Goal: Information Seeking & Learning: Find specific fact

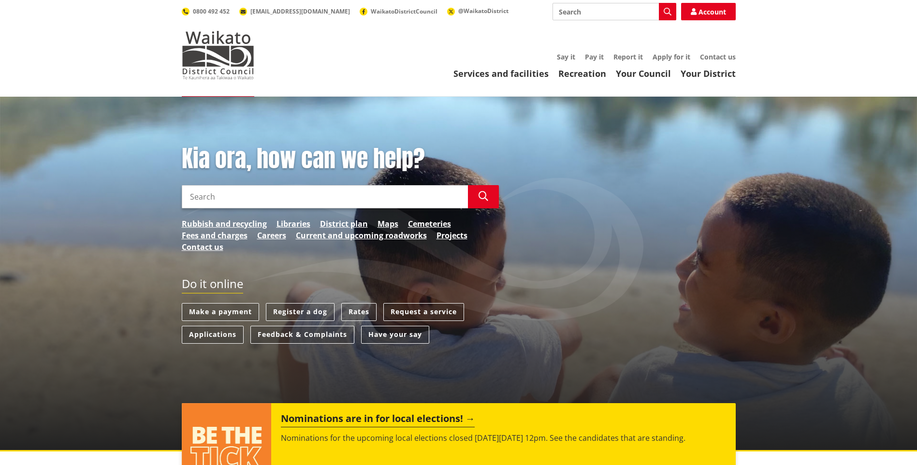
click at [599, 15] on input "Search" at bounding box center [615, 11] width 124 height 17
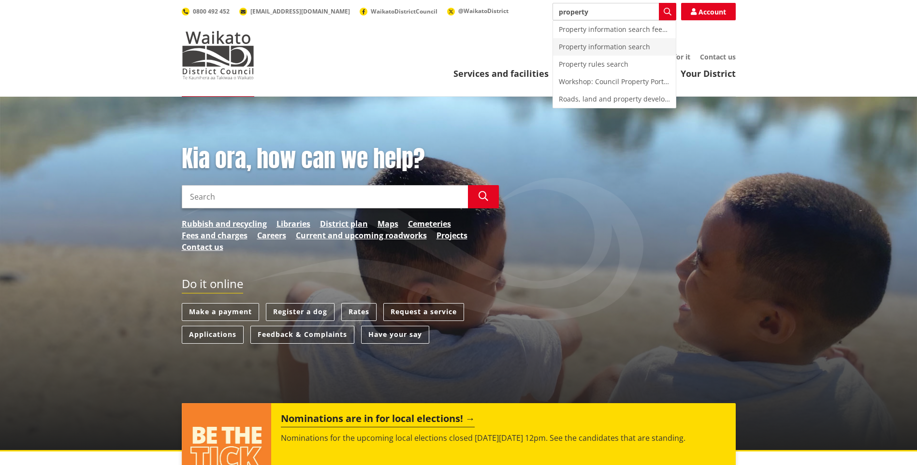
click at [608, 47] on div "Property information search" at bounding box center [614, 46] width 123 height 17
type input "Property information search"
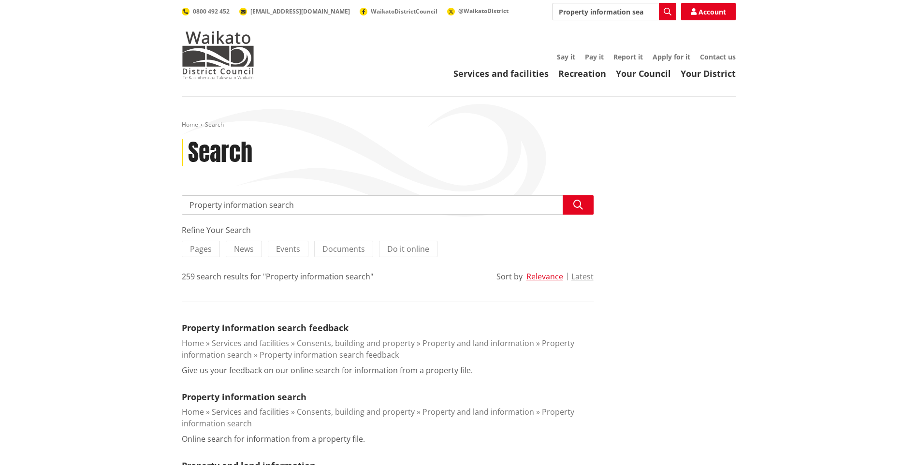
click at [292, 209] on input "Property information search" at bounding box center [388, 204] width 412 height 19
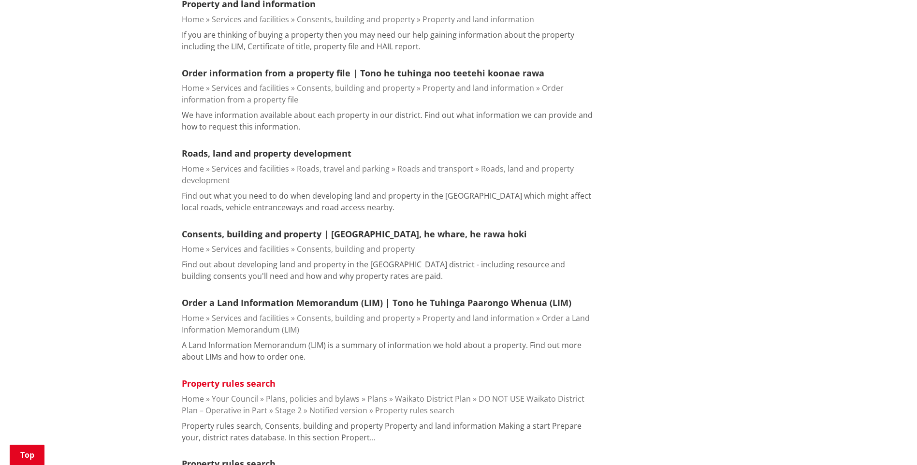
scroll to position [338, 0]
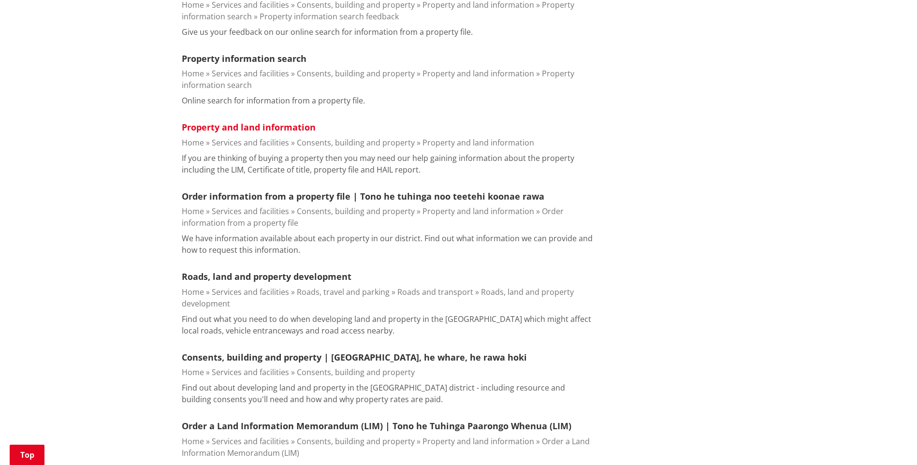
click at [254, 125] on link "Property and land information" at bounding box center [249, 127] width 134 height 12
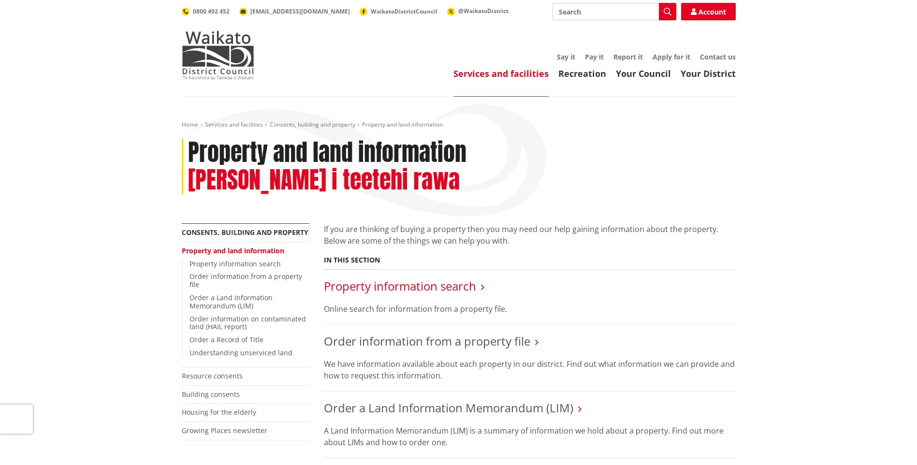
click at [474, 278] on link "Property information search" at bounding box center [400, 286] width 152 height 16
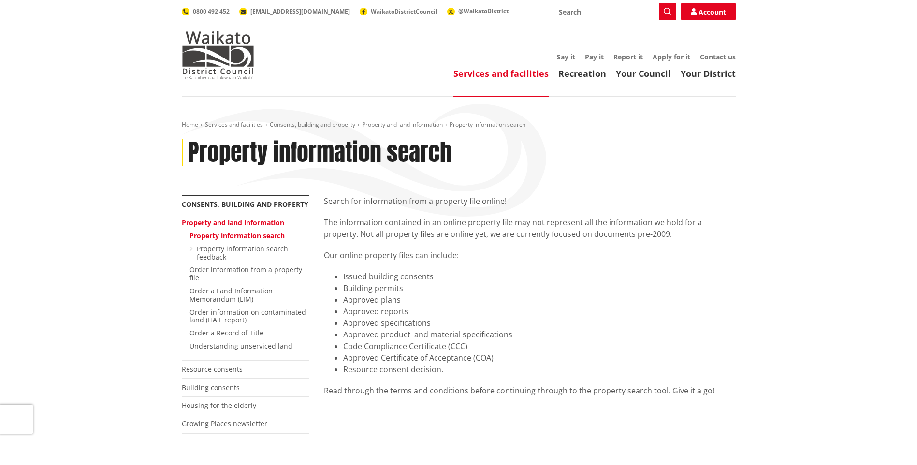
click at [580, 15] on input "Search" at bounding box center [615, 11] width 124 height 17
type input "property values"
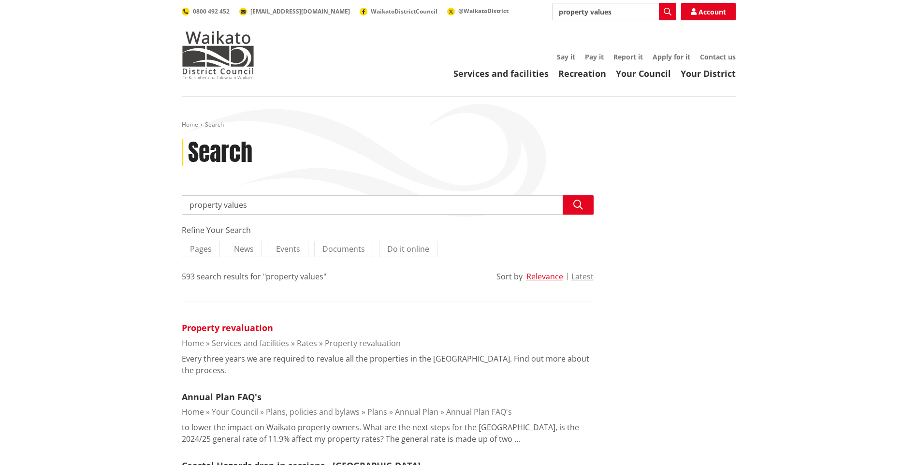
click at [223, 327] on link "Property revaluation" at bounding box center [227, 328] width 91 height 12
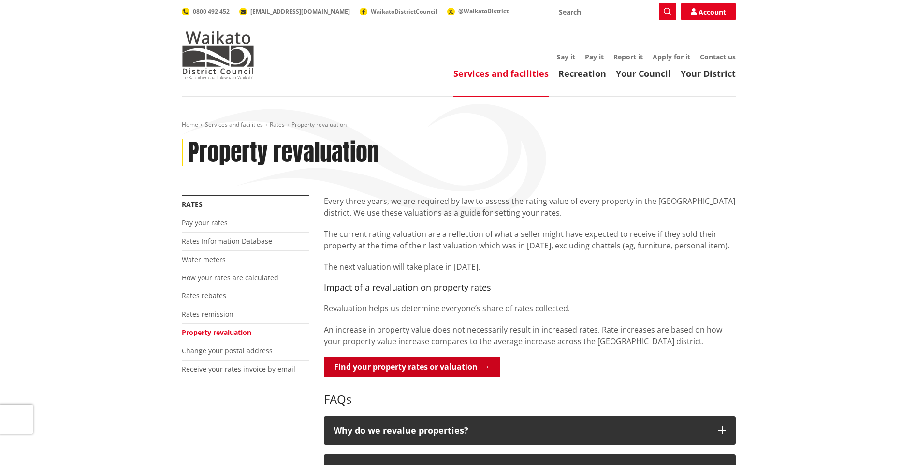
click at [439, 367] on link "Find your property rates or valuation" at bounding box center [412, 367] width 176 height 20
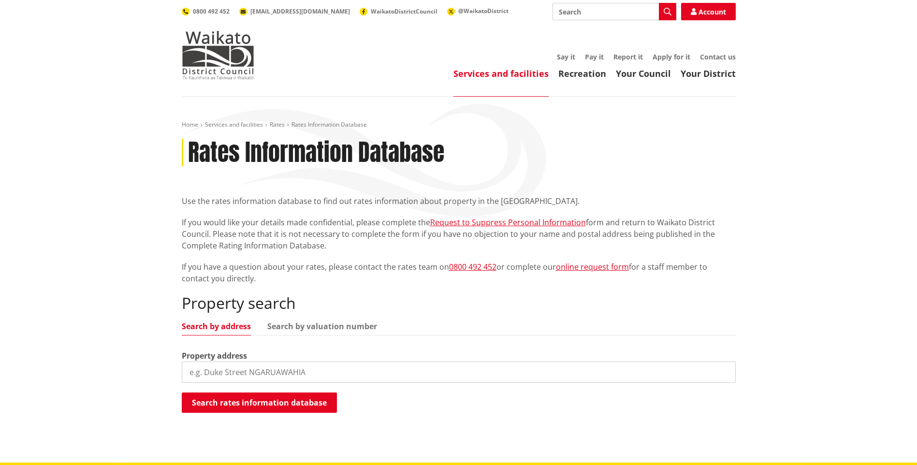
click at [285, 376] on input "search" at bounding box center [459, 372] width 554 height 21
click at [287, 396] on button "Search rates information database" at bounding box center [259, 403] width 155 height 20
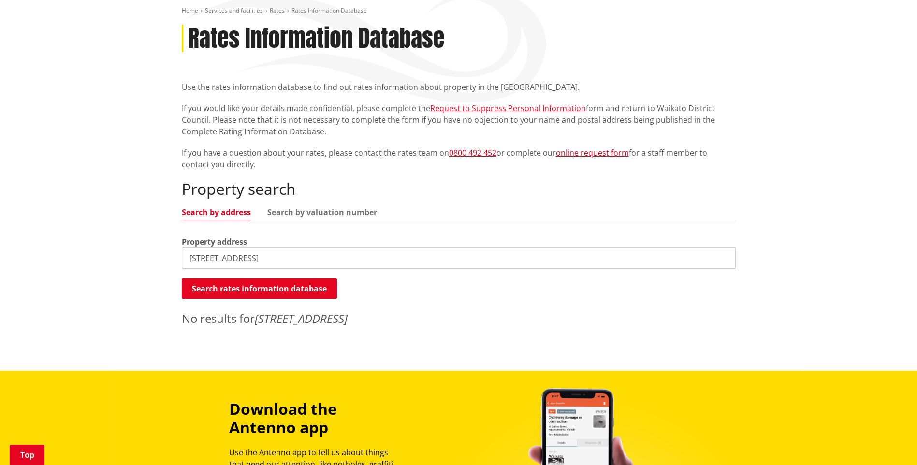
scroll to position [145, 0]
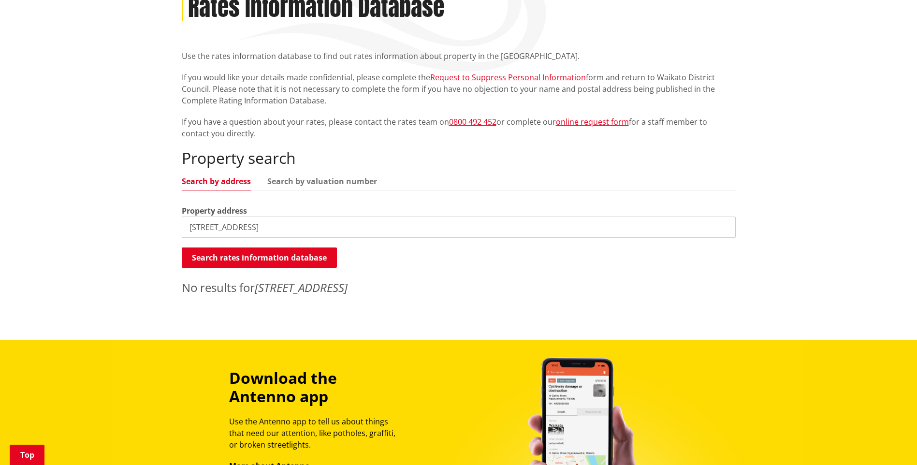
click at [300, 227] on input "66 Pheasant Close RD 9" at bounding box center [459, 227] width 554 height 21
drag, startPoint x: 300, startPoint y: 226, endPoint x: 254, endPoint y: 225, distance: 45.5
click at [254, 225] on input "66 Pheasant Close RD 9" at bounding box center [459, 227] width 554 height 21
type input "66 Pheasant Close"
click at [249, 255] on button "Search rates information database" at bounding box center [259, 258] width 155 height 20
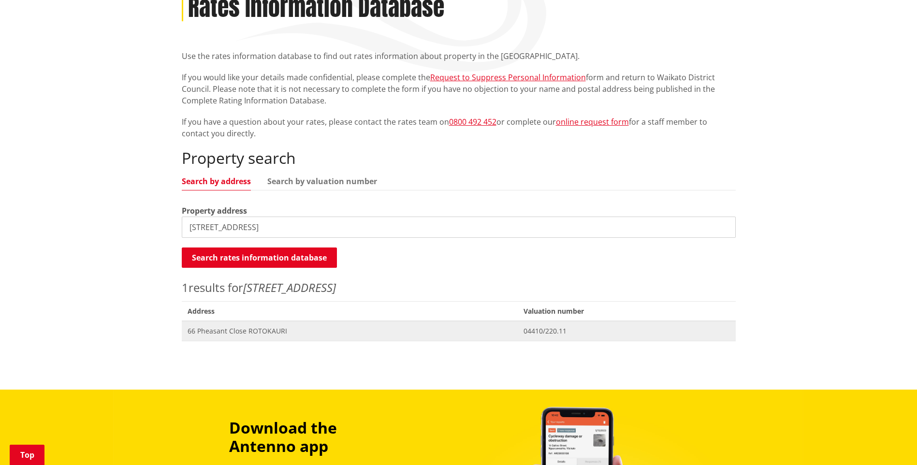
click at [252, 336] on span "Address 66 Pheasant Close ROTOKAURI" at bounding box center [350, 331] width 336 height 20
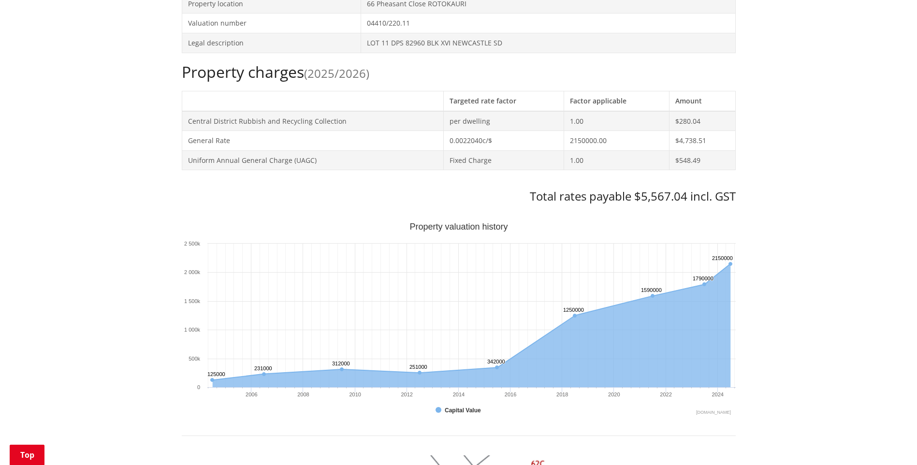
scroll to position [387, 0]
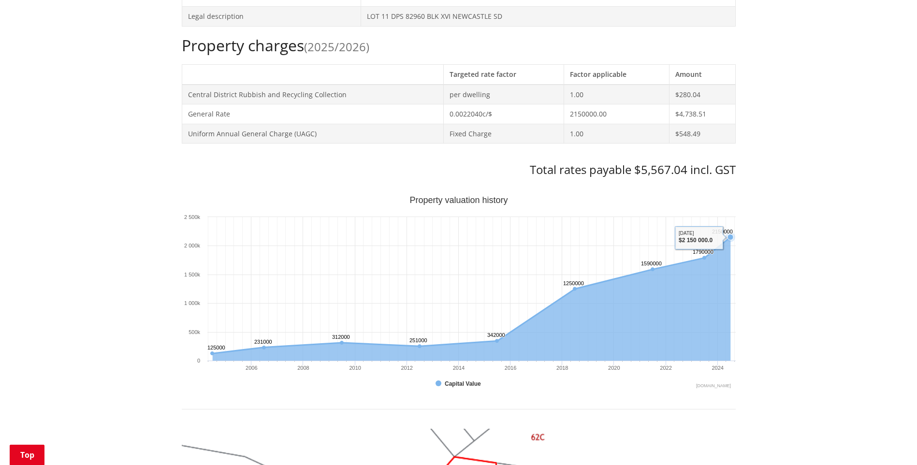
click at [731, 241] on icon "Interactive chart" at bounding box center [730, 238] width 10 height 10
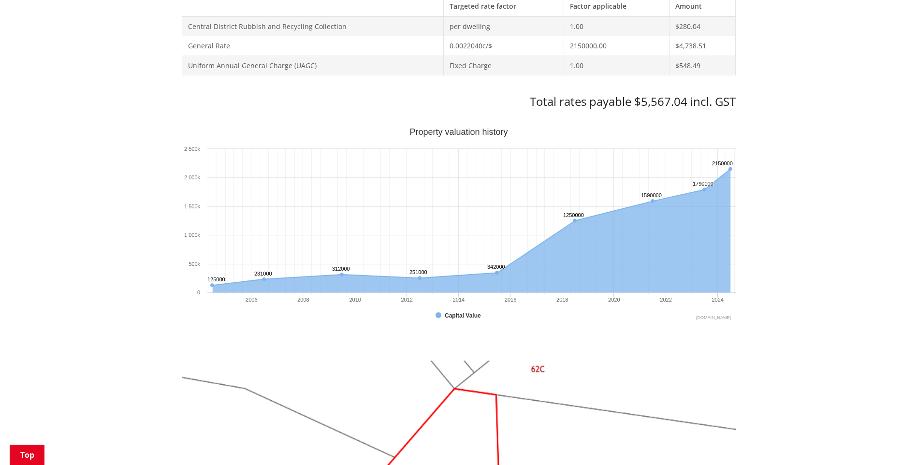
scroll to position [338, 0]
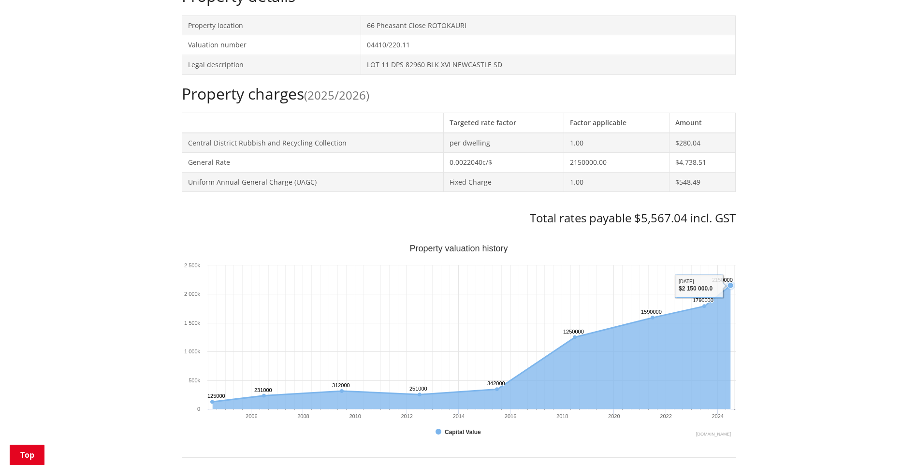
click at [730, 285] on icon "Sunday, Jun 30, 12:00, 2,150,000. Capital Value." at bounding box center [731, 286] width 6 height 6
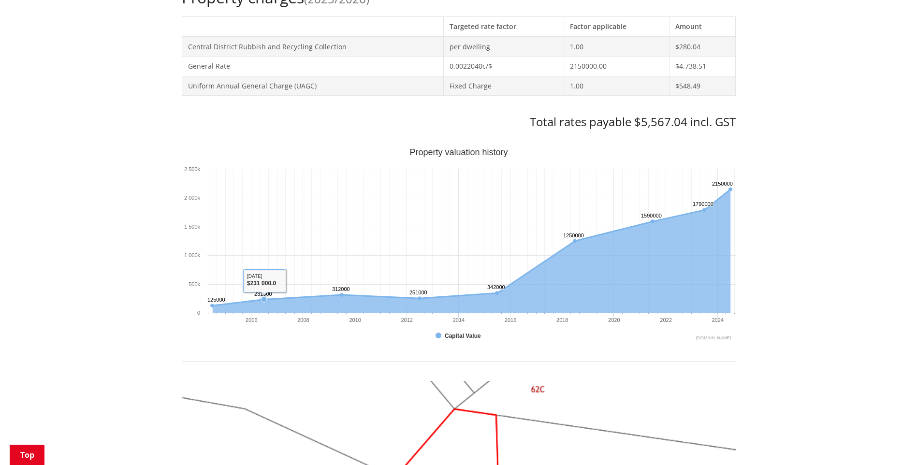
scroll to position [435, 0]
drag, startPoint x: 263, startPoint y: 299, endPoint x: 382, endPoint y: 296, distance: 119.5
click at [379, 296] on g "Interactive chart" at bounding box center [471, 249] width 522 height 125
click at [705, 211] on icon "Friday, Jun 30, 12:00, 1,790,000. Capital Value." at bounding box center [705, 209] width 6 height 6
click at [734, 189] on icon "Interactive chart" at bounding box center [730, 189] width 10 height 10
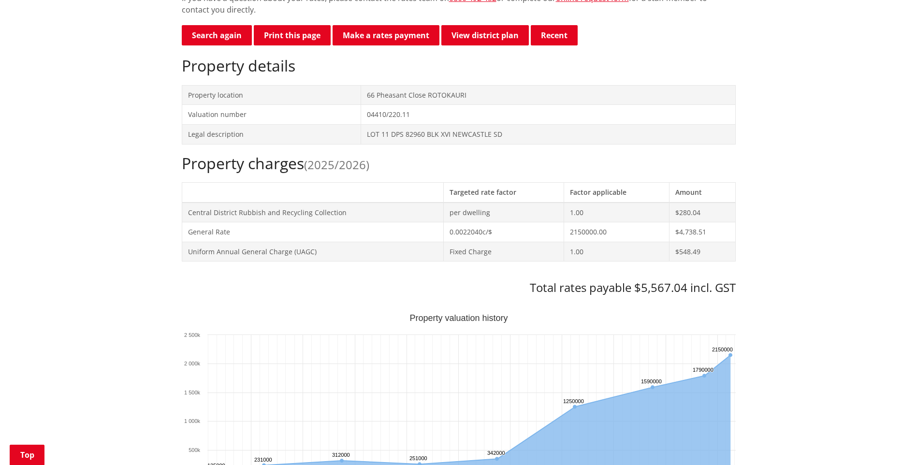
scroll to position [290, 0]
